Goal: Find specific page/section: Find specific page/section

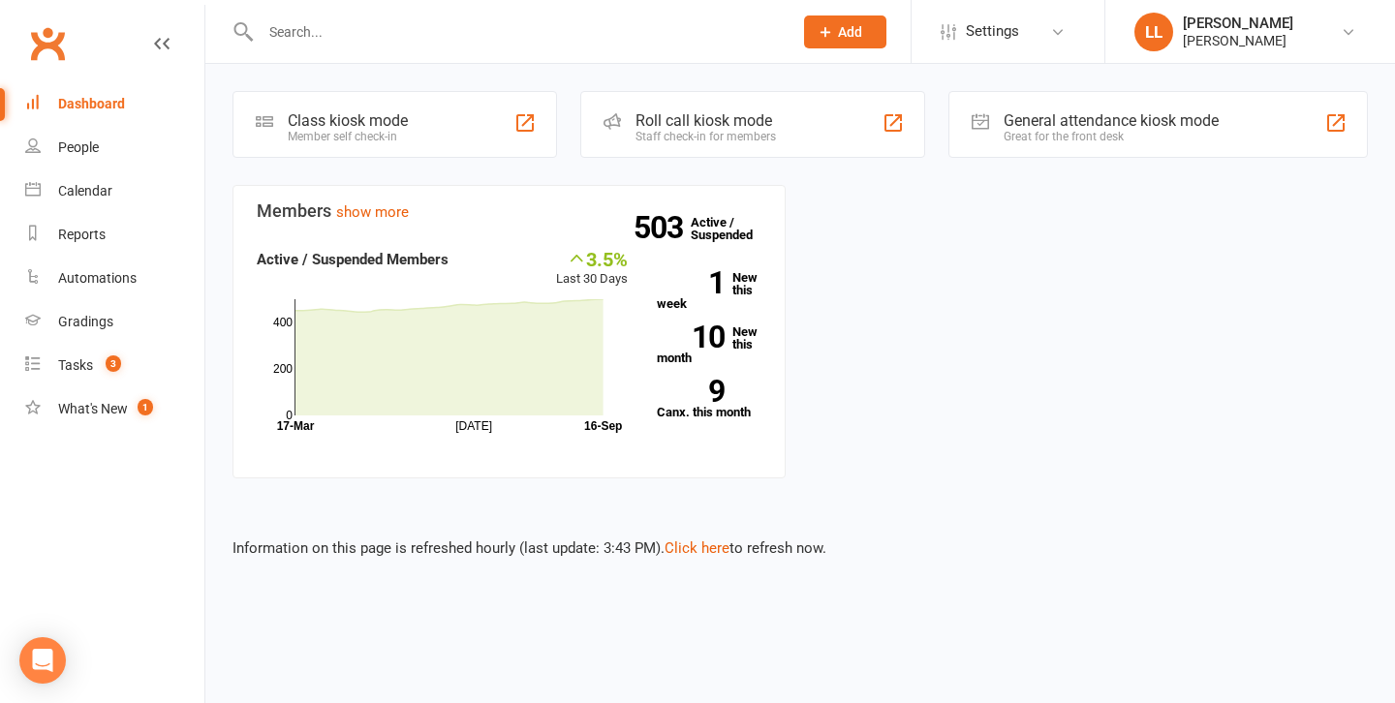
click at [421, 125] on div "Class kiosk mode Member self check-in" at bounding box center [395, 124] width 325 height 67
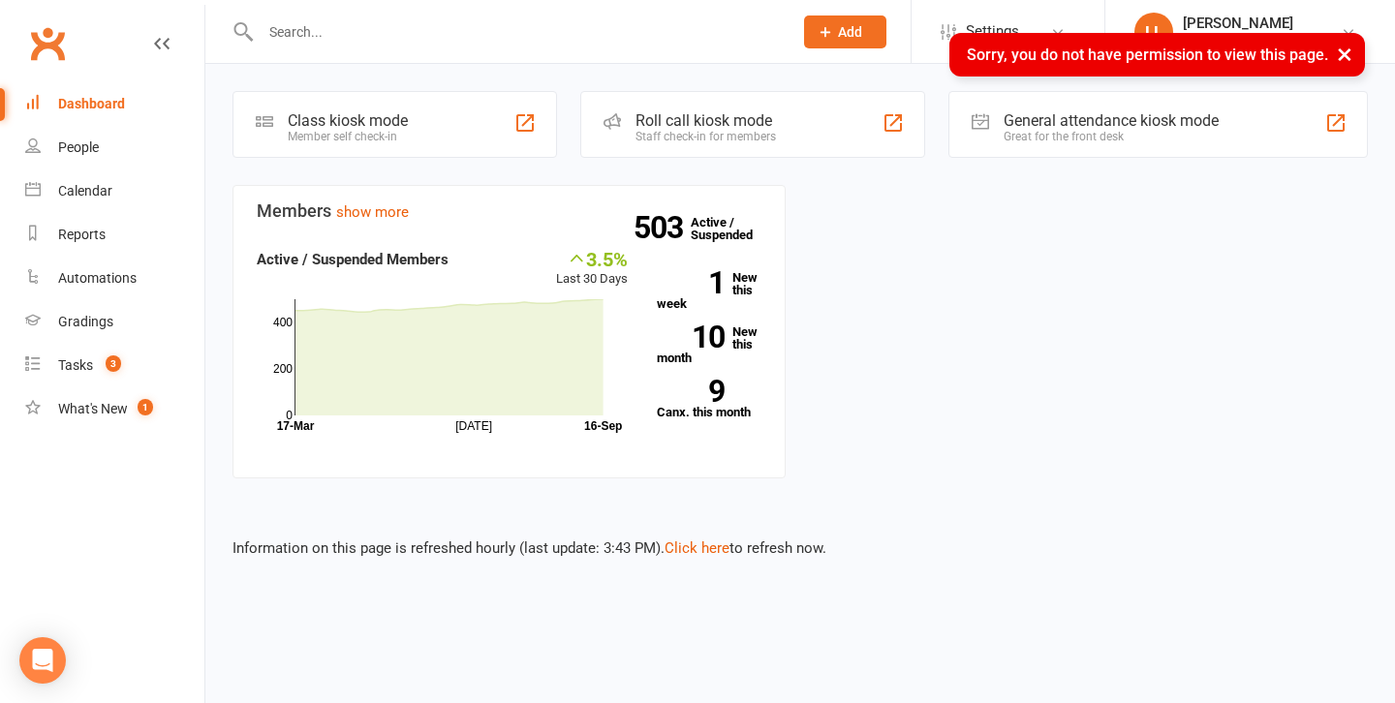
click at [417, 139] on div "Class kiosk mode Member self check-in" at bounding box center [395, 124] width 325 height 67
click at [129, 162] on link "People" at bounding box center [114, 148] width 179 height 44
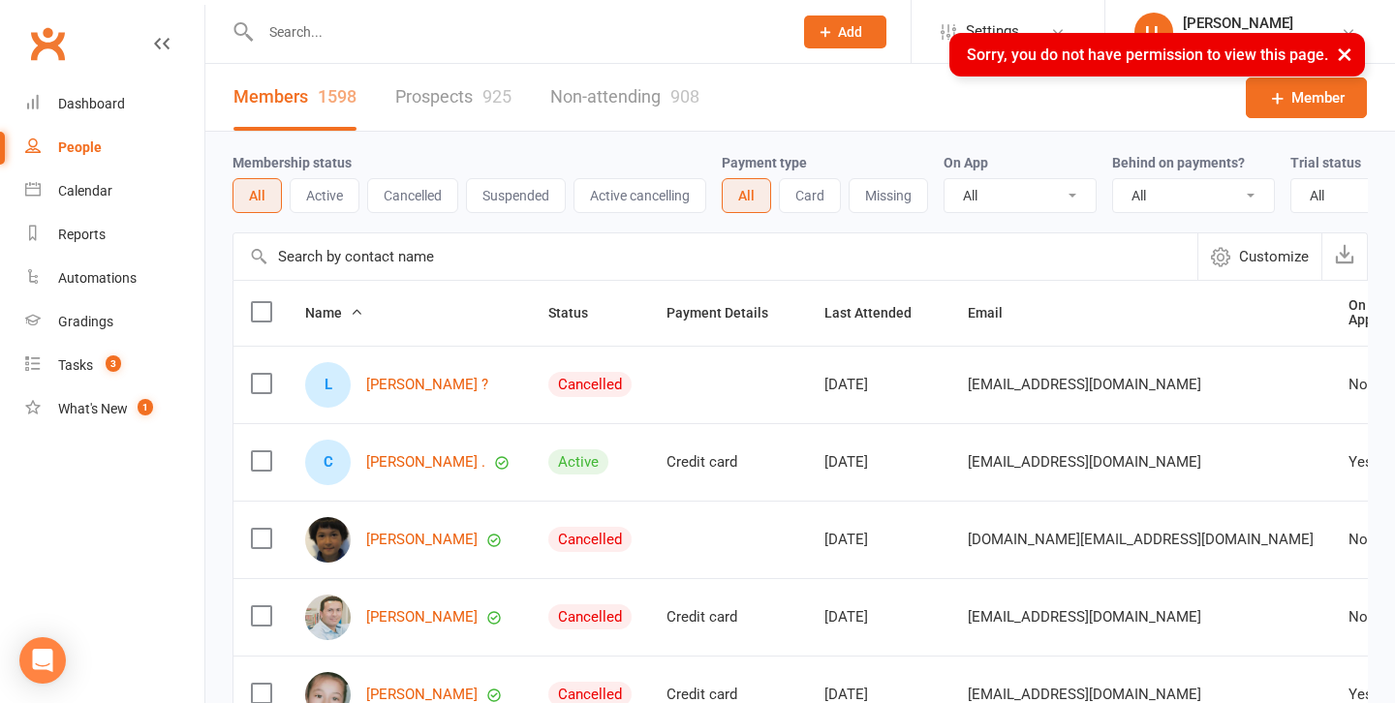
click at [370, 24] on input "text" at bounding box center [517, 31] width 524 height 27
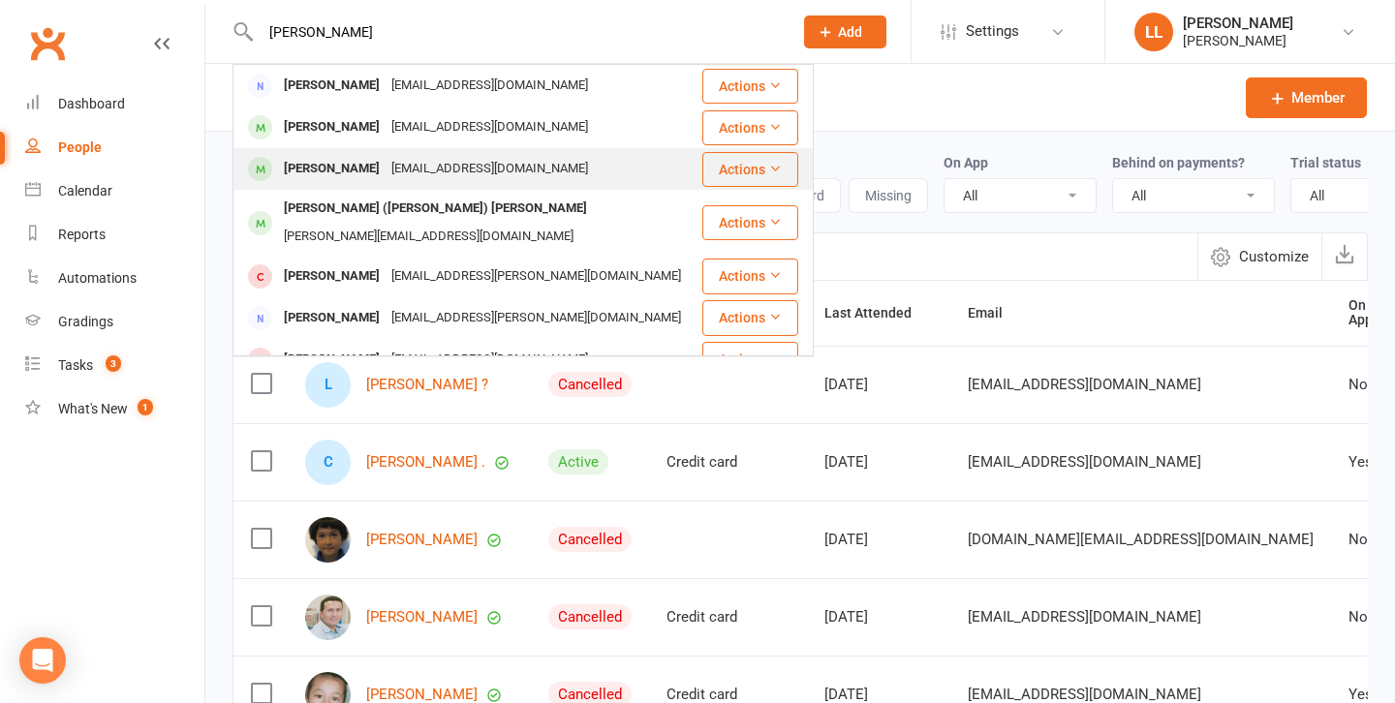
type input "[PERSON_NAME]"
click at [326, 178] on div "[PERSON_NAME]" at bounding box center [332, 169] width 108 height 28
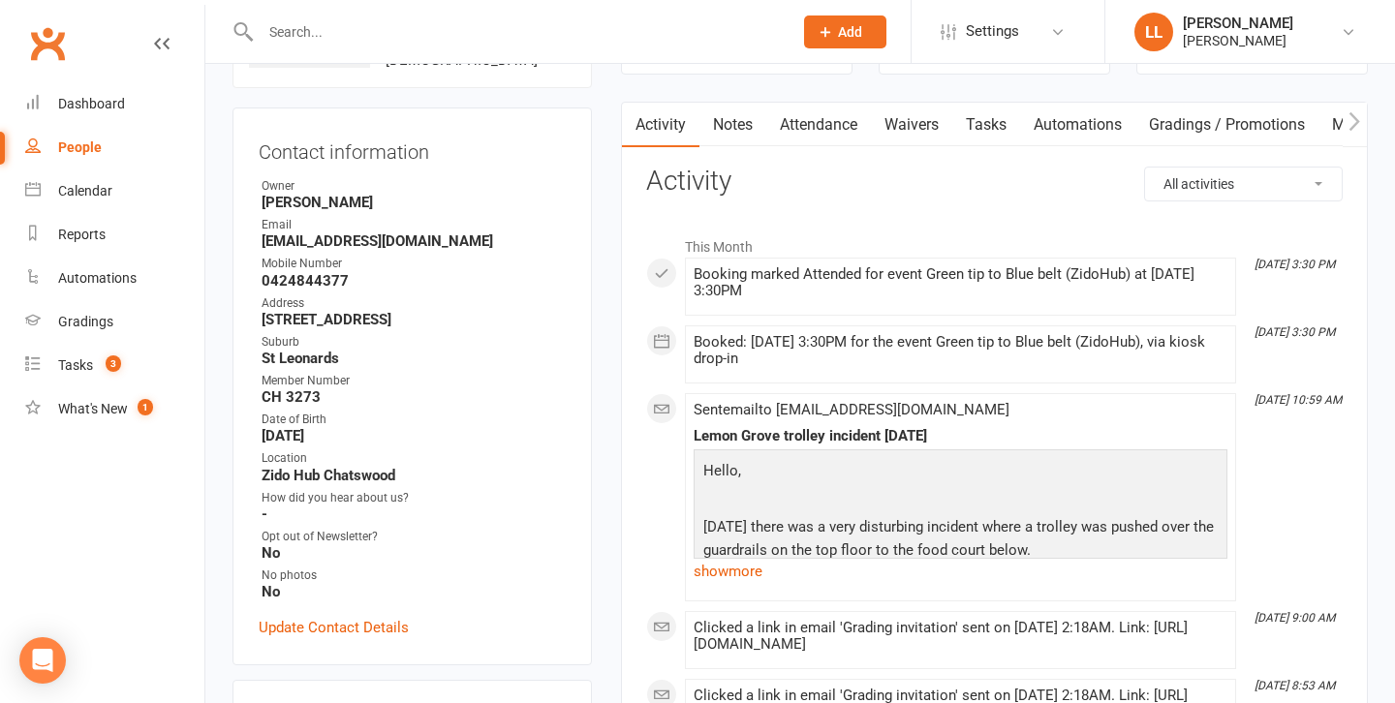
scroll to position [163, 0]
